Goal: Information Seeking & Learning: Learn about a topic

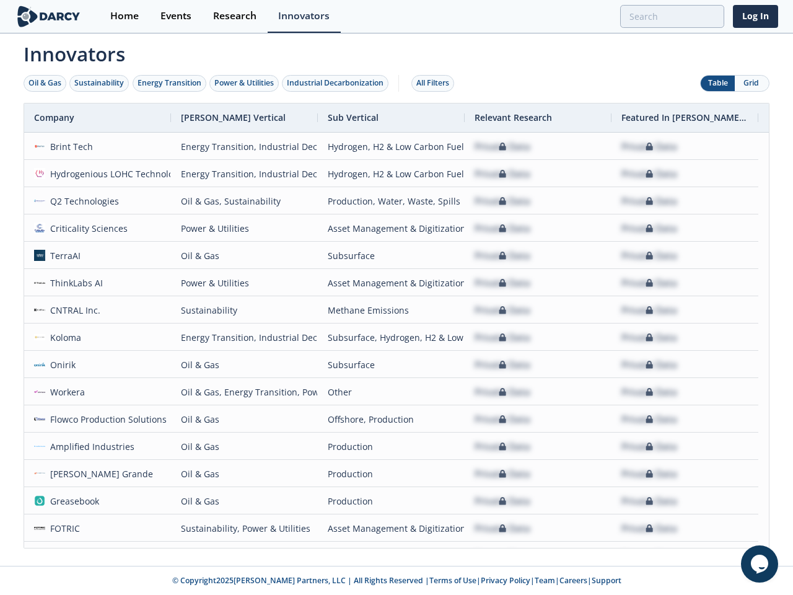
click at [45, 83] on div "Oil & Gas" at bounding box center [45, 82] width 33 height 11
click at [100, 83] on div "Sustainability" at bounding box center [99, 82] width 50 height 11
click at [170, 83] on div "Energy Transition" at bounding box center [170, 82] width 64 height 11
click at [245, 83] on div "Power & Utilities" at bounding box center [243, 82] width 59 height 11
click at [338, 83] on div "Industrial Decarbonization" at bounding box center [335, 82] width 97 height 11
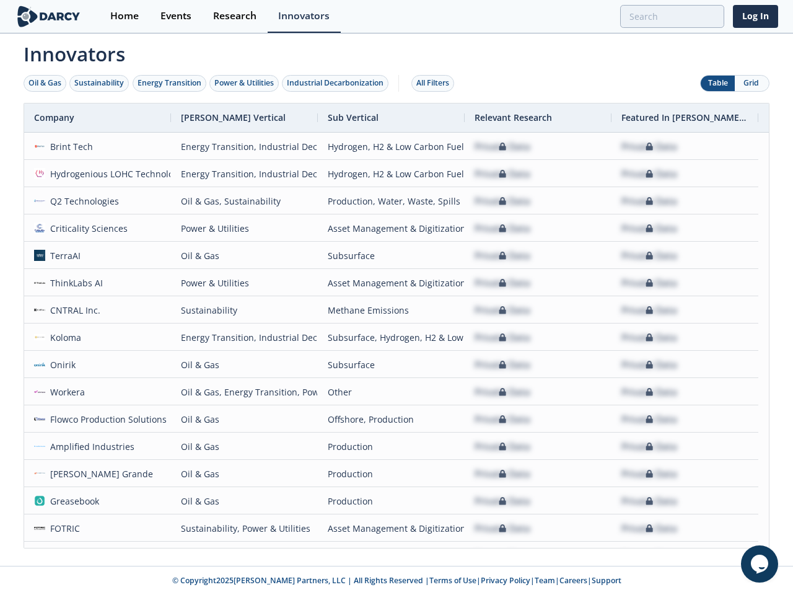
click at [436, 83] on div "All Filters" at bounding box center [432, 82] width 33 height 11
click at [752, 83] on button "Grid" at bounding box center [752, 83] width 34 height 15
